Goal: Task Accomplishment & Management: Manage account settings

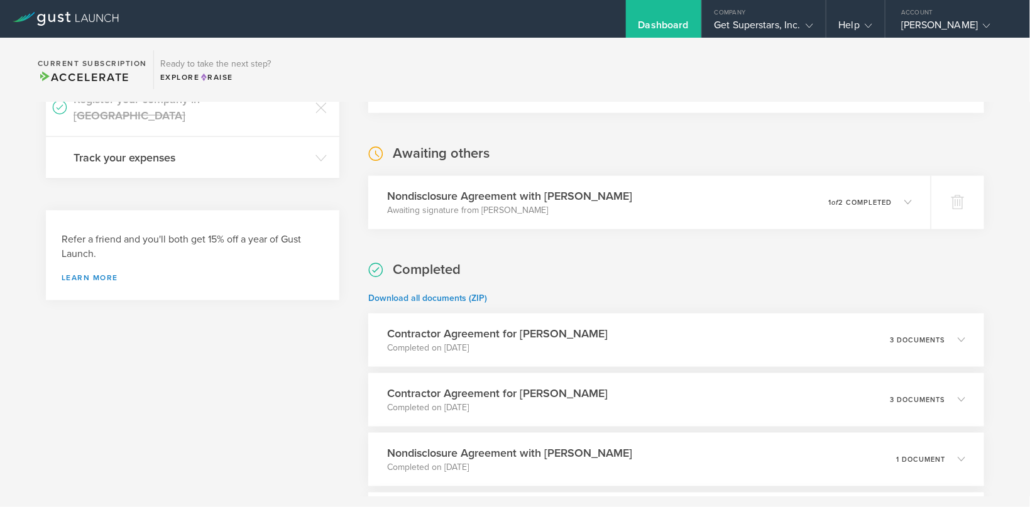
scroll to position [666, 0]
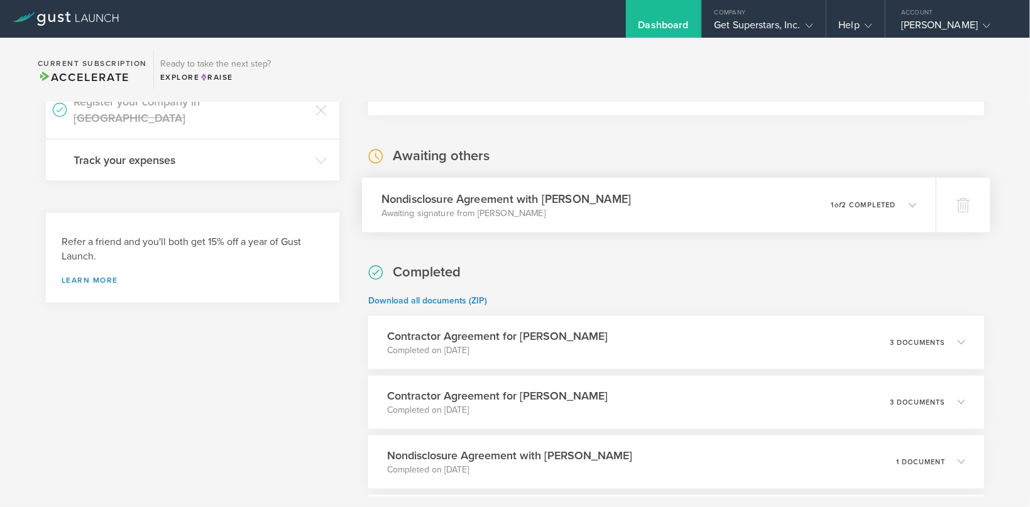
click at [742, 186] on div "Nondisclosure Agreement with [PERSON_NAME] Awaiting signature from [PERSON_NAME…" at bounding box center [649, 205] width 574 height 55
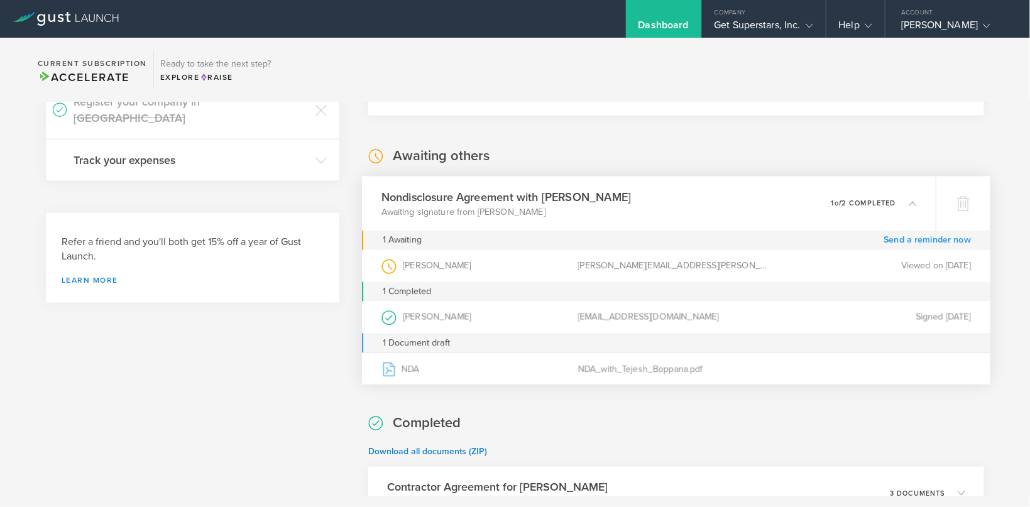
click at [916, 237] on link "Send a reminder now" at bounding box center [926, 240] width 87 height 19
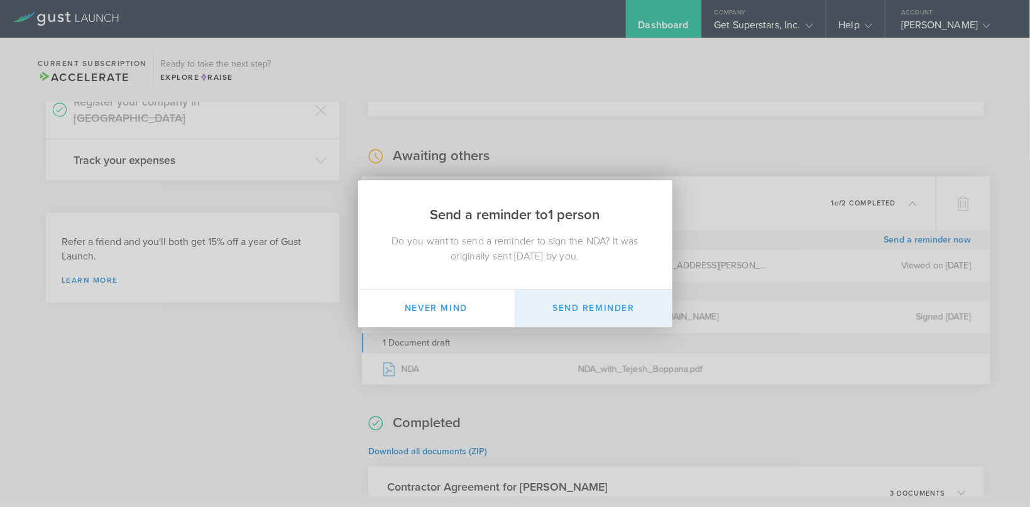
click at [586, 325] on button "Send Reminder" at bounding box center [593, 309] width 157 height 38
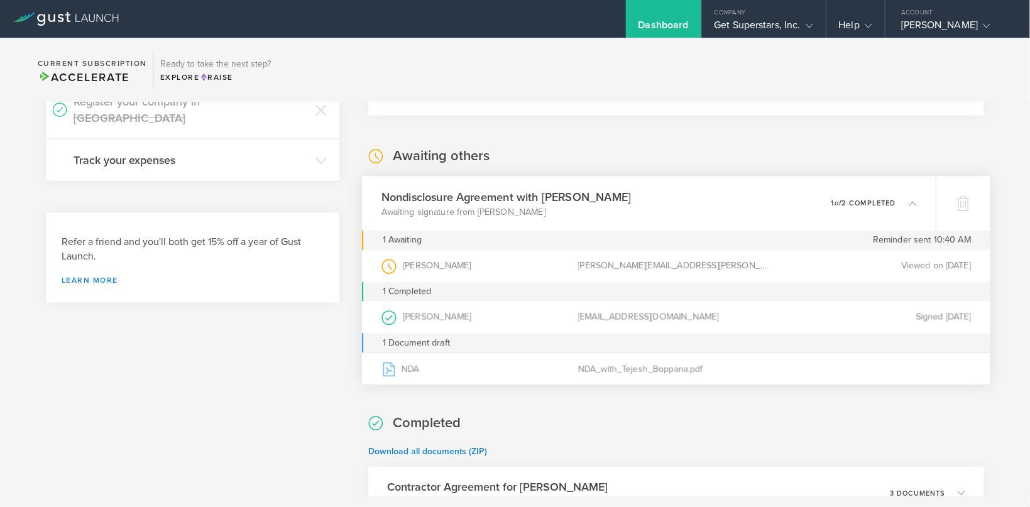
click at [849, 200] on p "1 of 2 completed" at bounding box center [863, 203] width 65 height 7
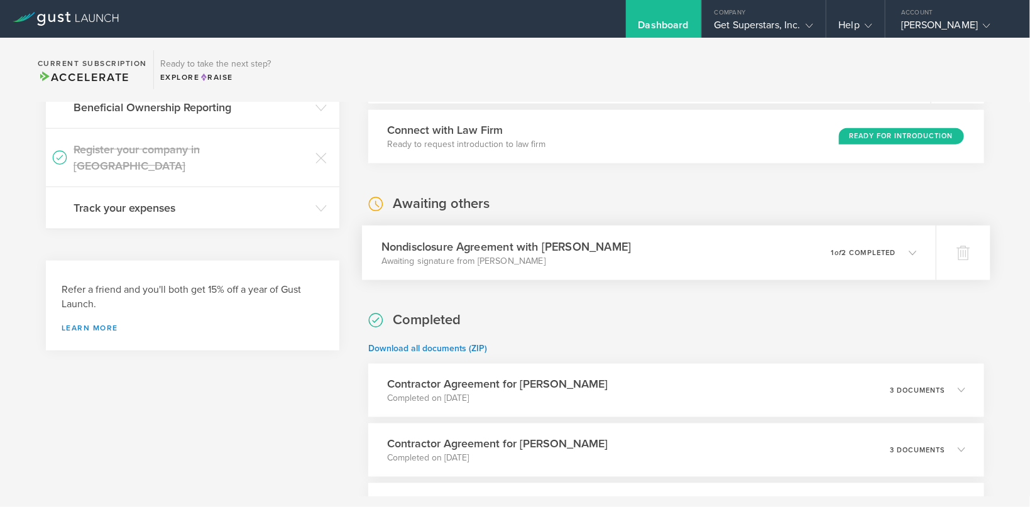
scroll to position [582, 0]
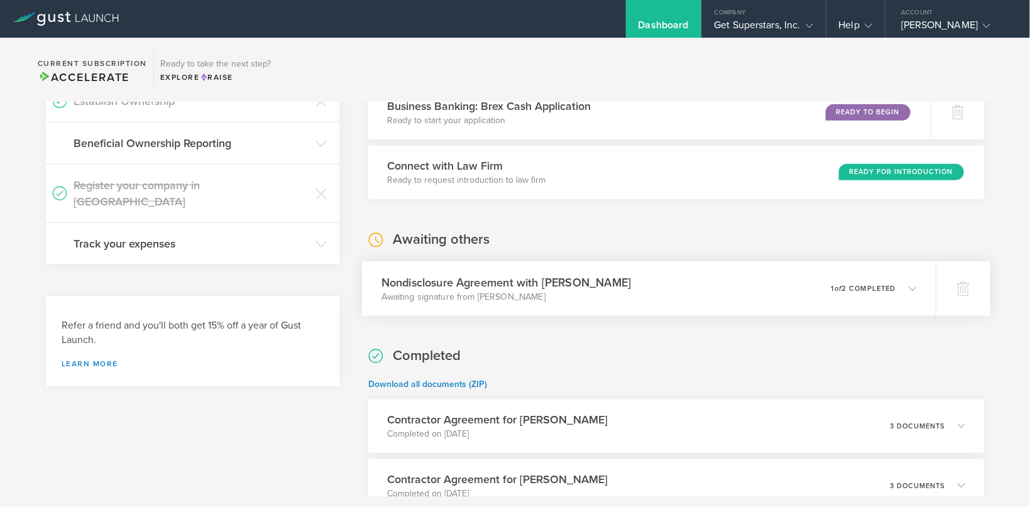
click at [674, 312] on div "Nondisclosure Agreement with [PERSON_NAME] Awaiting signature from [PERSON_NAME…" at bounding box center [649, 288] width 574 height 55
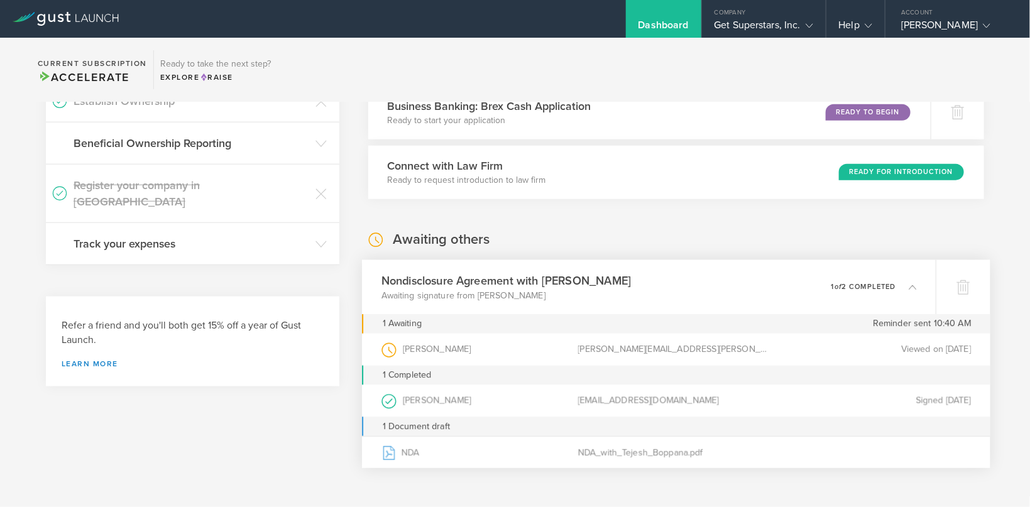
click at [602, 349] on div "[PERSON_NAME][EMAIL_ADDRESS][PERSON_NAME][DOMAIN_NAME]" at bounding box center [676, 350] width 197 height 32
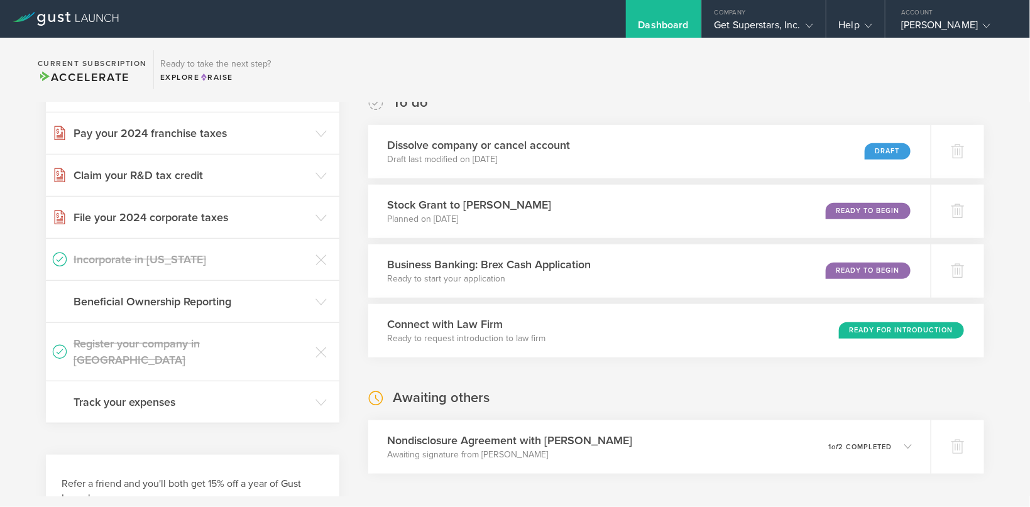
scroll to position [499, 0]
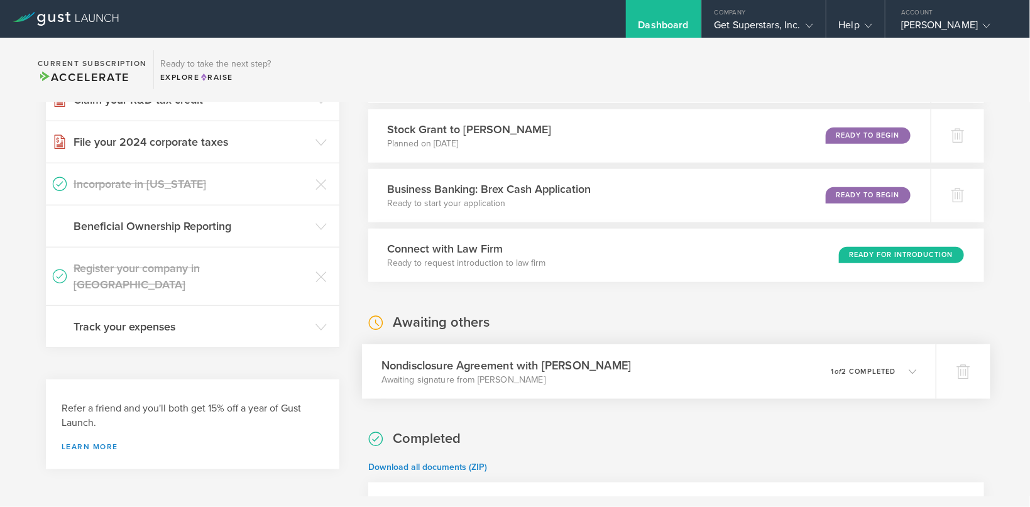
click at [731, 383] on div "Nondisclosure Agreement with [PERSON_NAME] Awaiting signature from [PERSON_NAME…" at bounding box center [649, 371] width 574 height 55
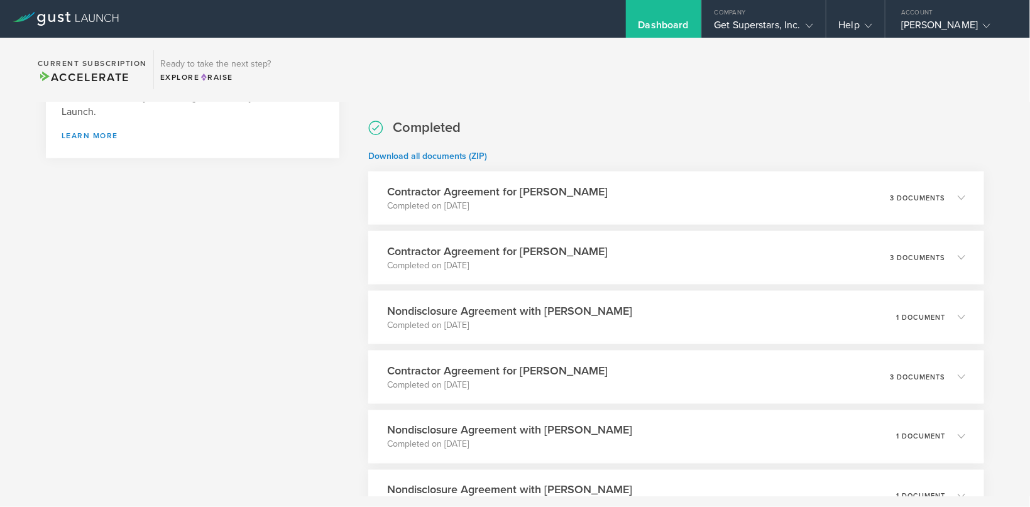
scroll to position [832, 0]
